Goal: Transaction & Acquisition: Purchase product/service

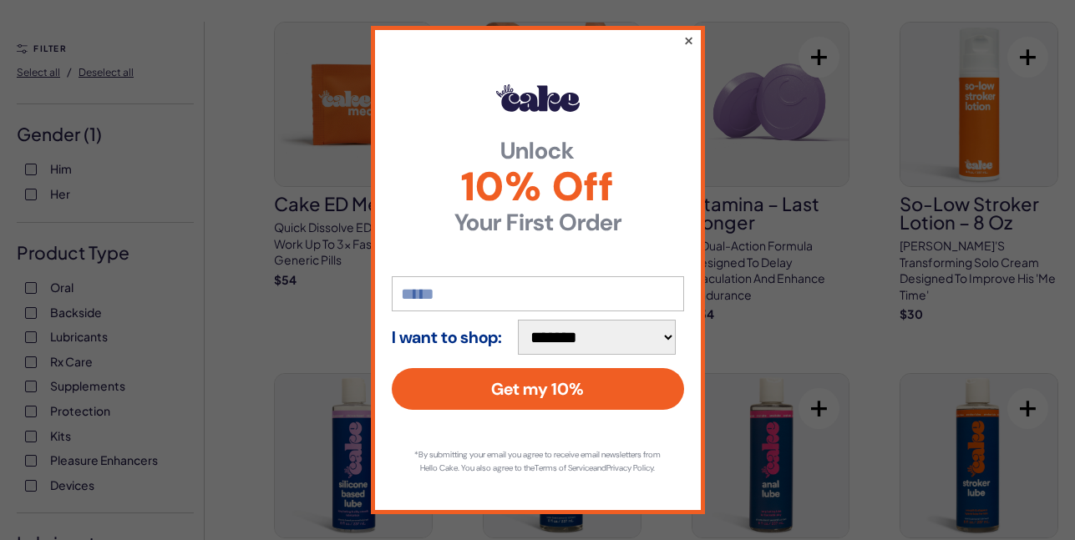
click at [683, 40] on button "×" at bounding box center [688, 40] width 11 height 20
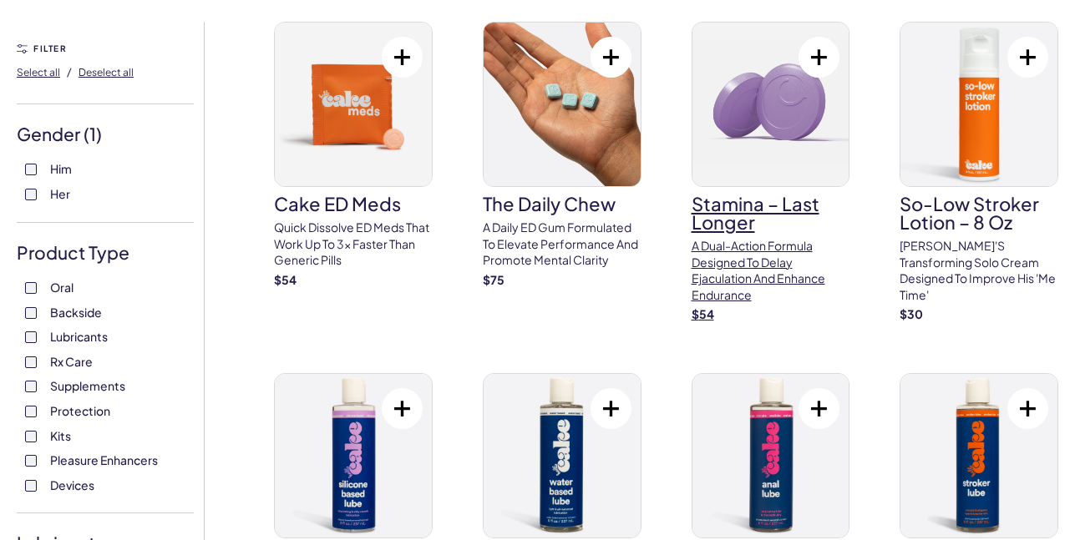
click at [728, 203] on h3 "Stamina – Last Longer" at bounding box center [771, 213] width 159 height 37
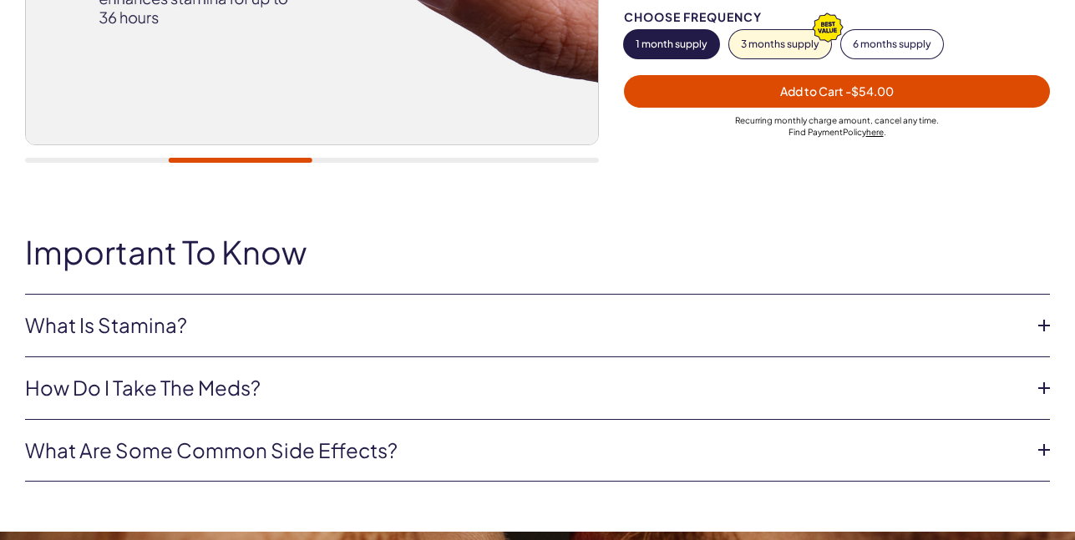
scroll to position [696, 0]
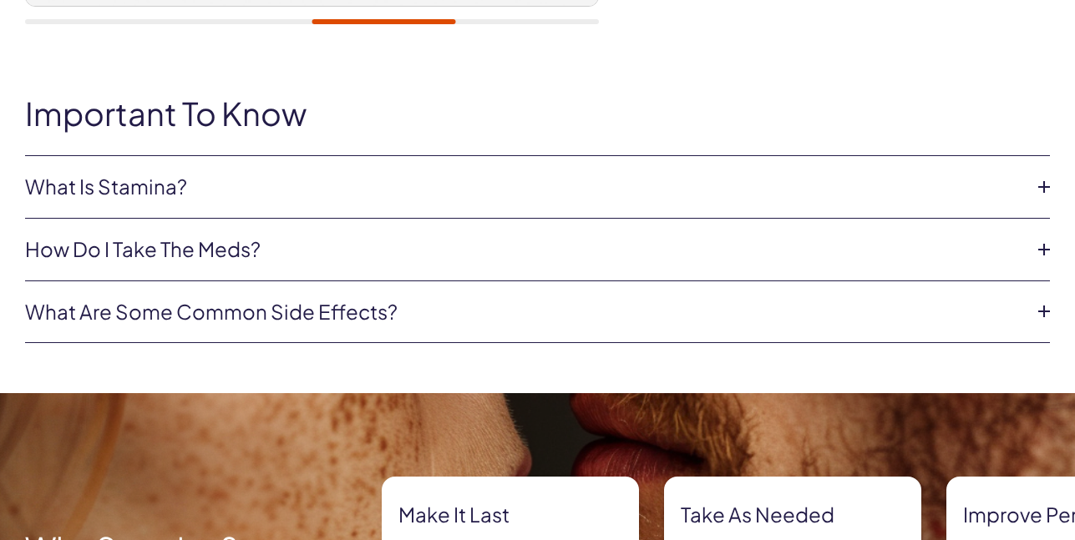
click at [1045, 312] on icon at bounding box center [1044, 311] width 25 height 25
